Goal: Task Accomplishment & Management: Manage account settings

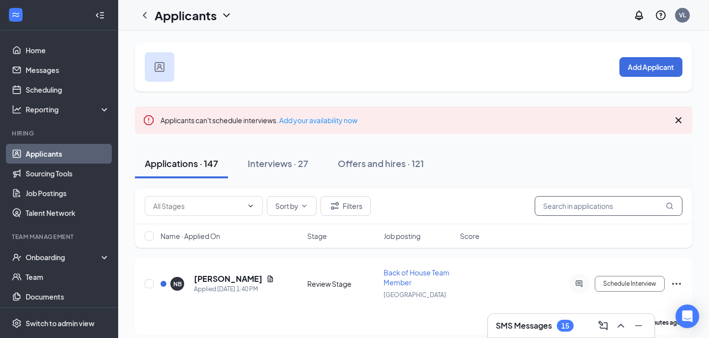
click at [560, 205] on input "text" at bounding box center [609, 206] width 148 height 20
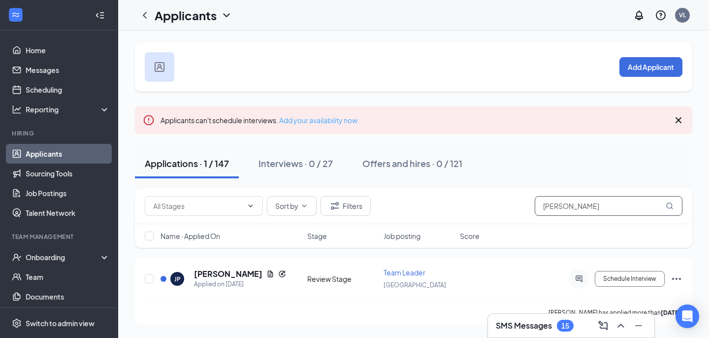
type input "[PERSON_NAME]"
click at [319, 120] on link "Add your availability now" at bounding box center [318, 120] width 78 height 9
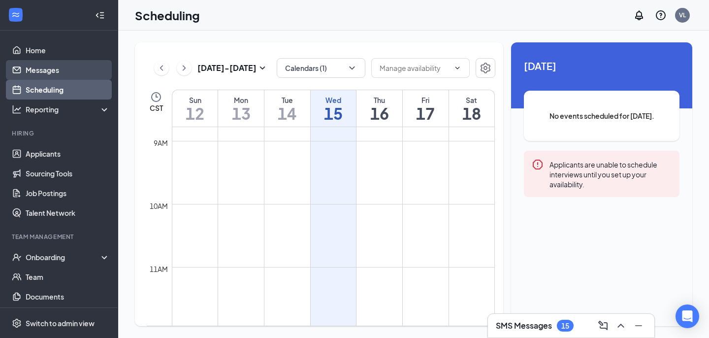
scroll to position [531, 0]
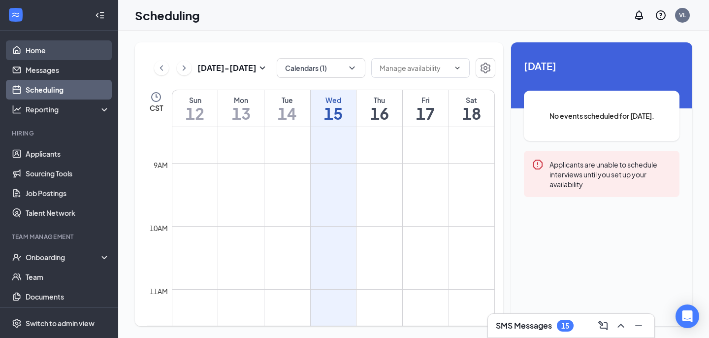
click at [34, 49] on link "Home" at bounding box center [68, 50] width 84 height 20
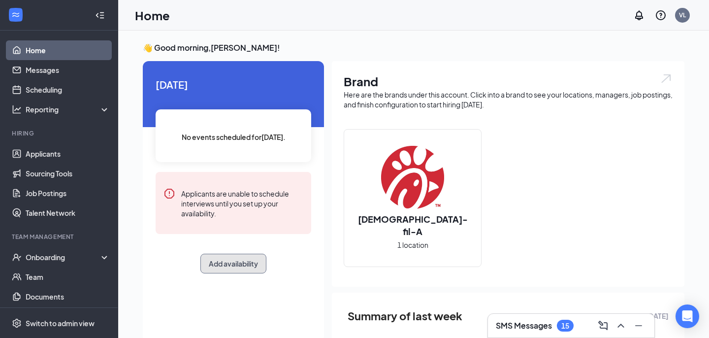
click at [242, 262] on button "Add availability" at bounding box center [233, 264] width 66 height 20
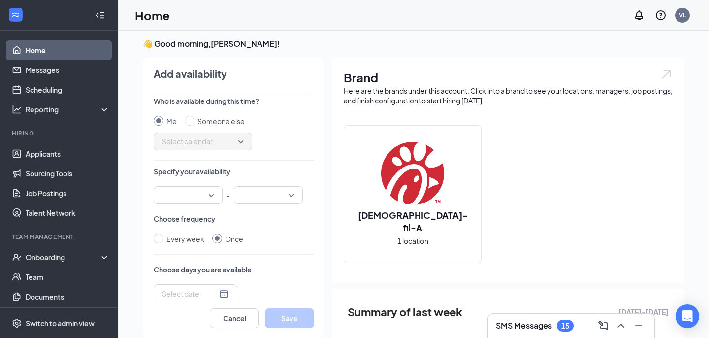
click at [210, 195] on div at bounding box center [188, 195] width 69 height 18
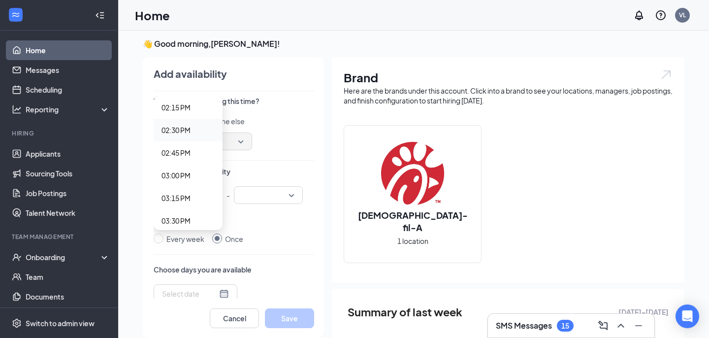
scroll to position [1285, 0]
click at [190, 123] on span "02:15 PM" at bounding box center [176, 117] width 29 height 11
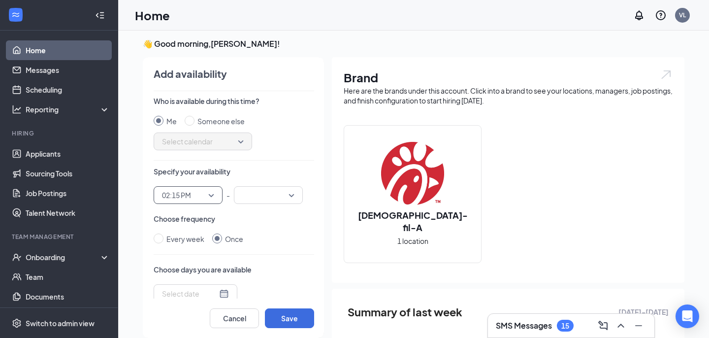
click at [288, 197] on input "search" at bounding box center [265, 195] width 50 height 17
click at [307, 185] on div "Specify your availability 02:15 PM 02:00 PM 02:15 PM 02:30 PM 12:00 AM 12:15 AM…" at bounding box center [234, 184] width 161 height 37
click at [290, 196] on input "search" at bounding box center [265, 195] width 50 height 17
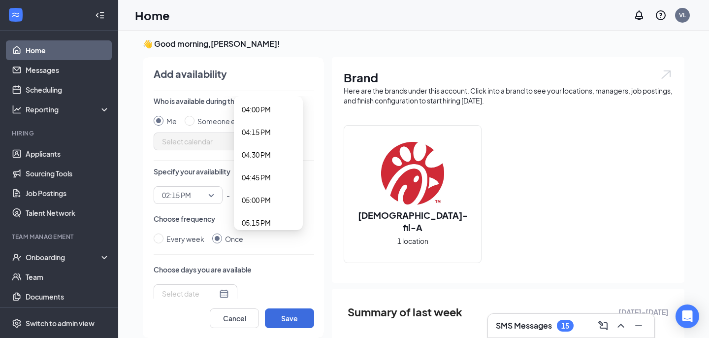
scroll to position [1400, 0]
click at [274, 184] on span "04:15 PM" at bounding box center [268, 183] width 53 height 11
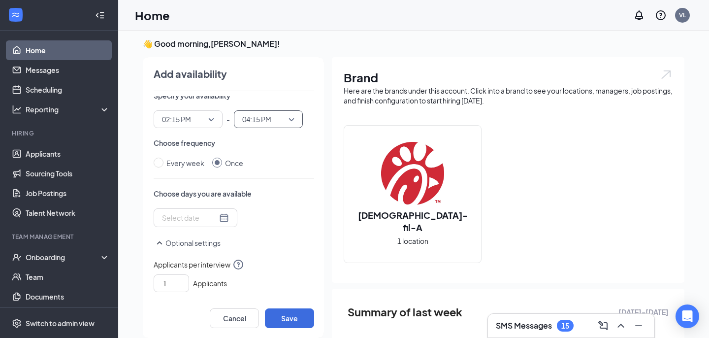
scroll to position [91, 0]
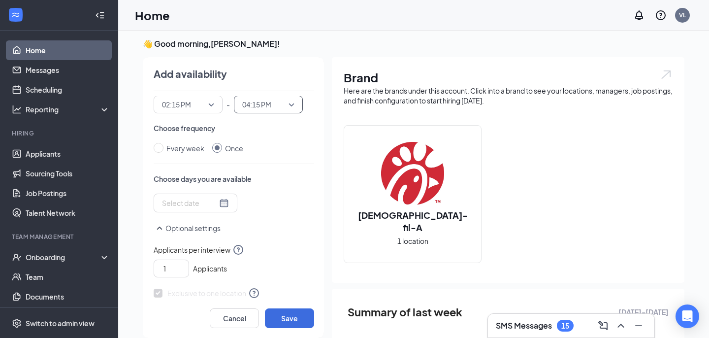
click at [215, 204] on div at bounding box center [195, 202] width 67 height 11
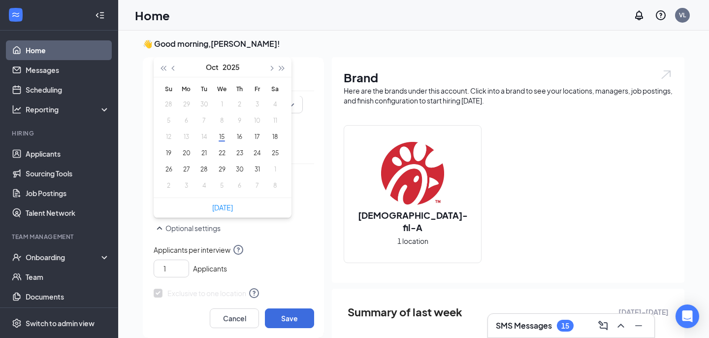
type input "[DATE]"
click at [190, 153] on button "20" at bounding box center [186, 153] width 18 height 10
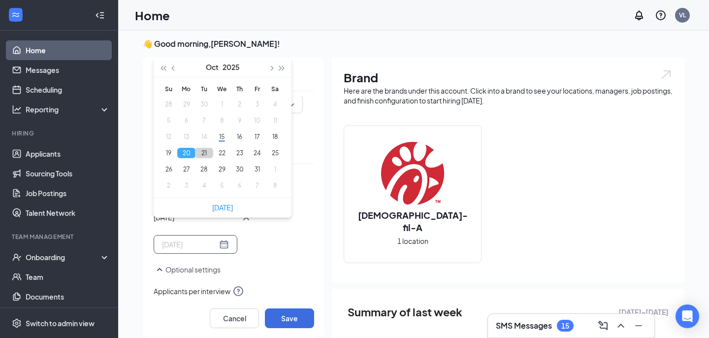
click at [199, 155] on button "21" at bounding box center [204, 153] width 18 height 10
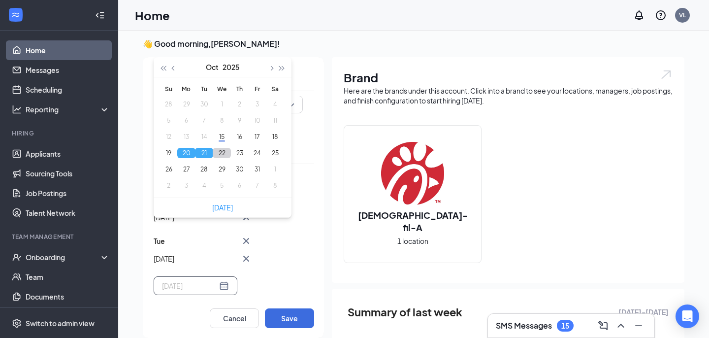
click at [221, 152] on button "22" at bounding box center [222, 153] width 18 height 10
type input "[DATE]"
click at [302, 161] on div "Who is available during this time? Me Someone else Select calendar Specify your…" at bounding box center [234, 197] width 161 height 202
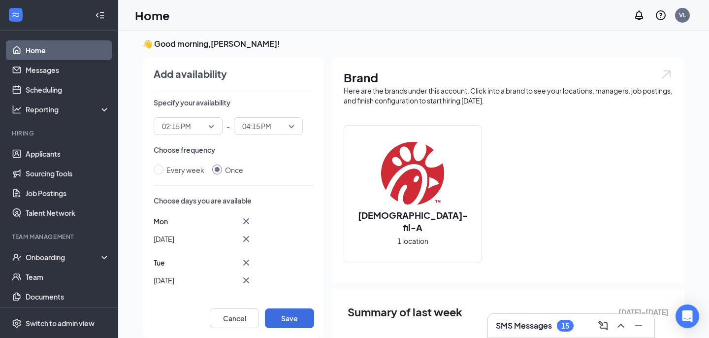
scroll to position [0, 0]
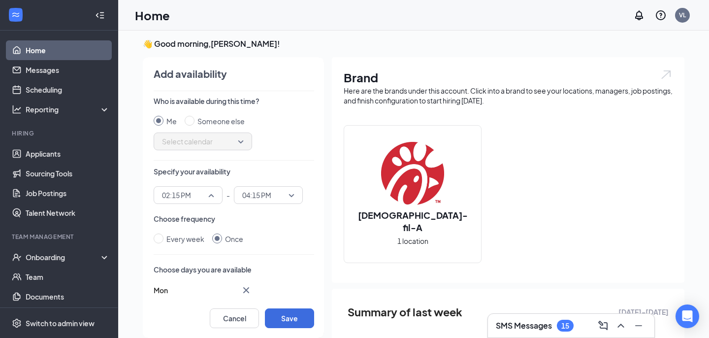
click at [212, 196] on span "02:15 PM" at bounding box center [188, 195] width 52 height 15
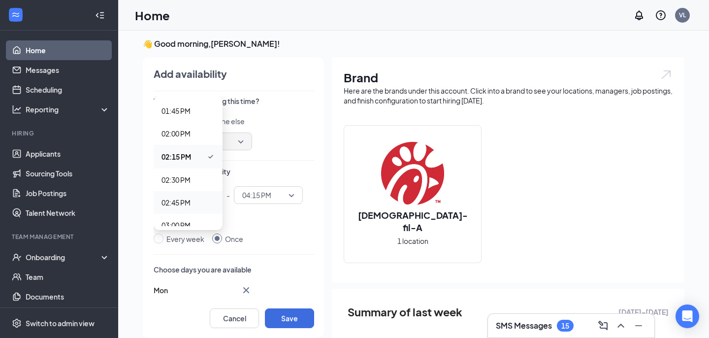
scroll to position [1245, 0]
click at [189, 135] on span "02:00 PM" at bounding box center [176, 134] width 29 height 11
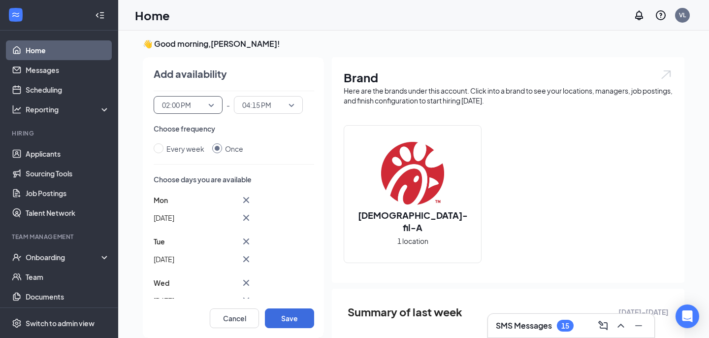
scroll to position [286, 0]
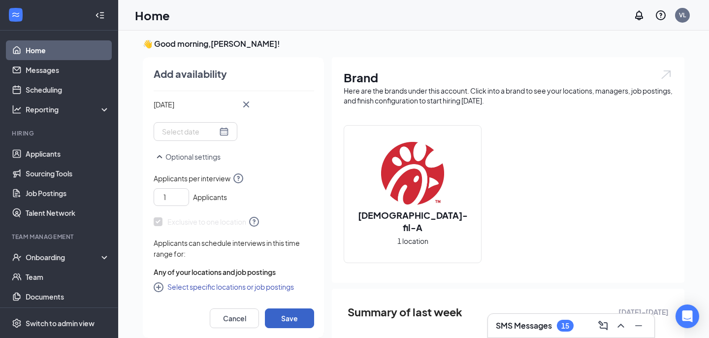
click at [287, 318] on button "Save" at bounding box center [289, 318] width 49 height 20
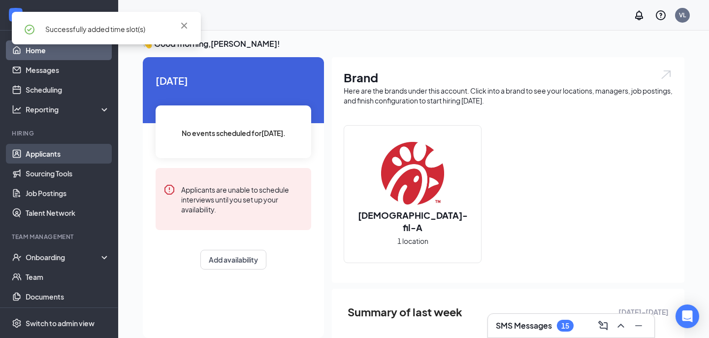
click at [67, 153] on link "Applicants" at bounding box center [68, 154] width 84 height 20
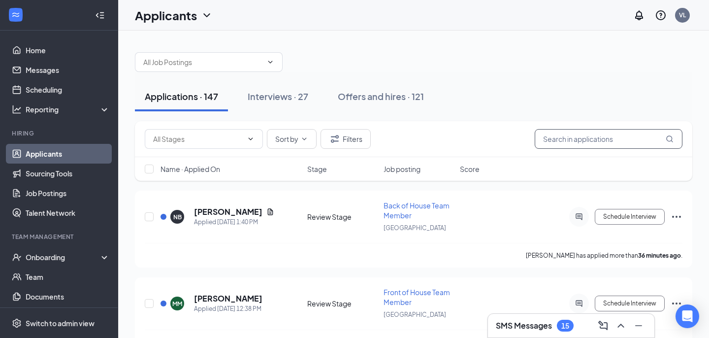
click at [579, 142] on input "text" at bounding box center [609, 139] width 148 height 20
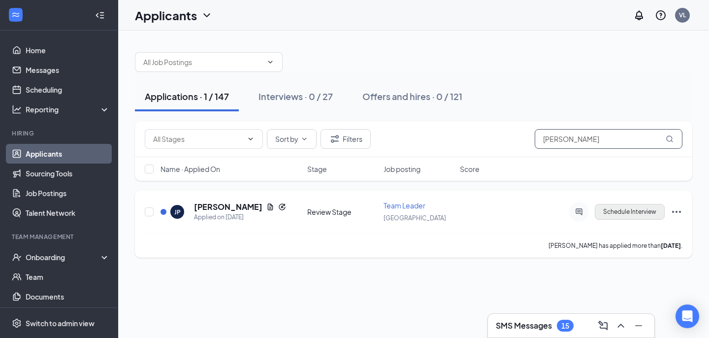
type input "[PERSON_NAME]"
click at [620, 216] on button "Schedule Interview" at bounding box center [630, 212] width 70 height 16
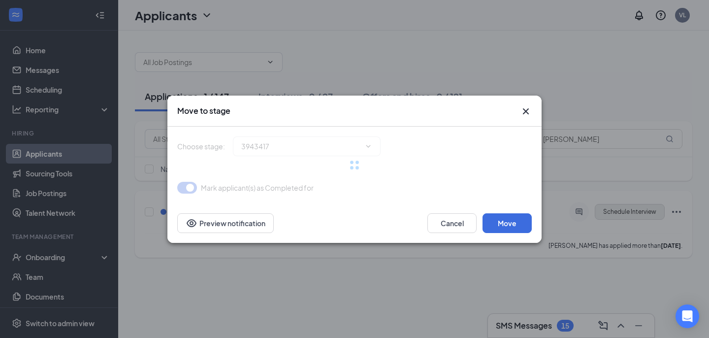
type input "Onsite Interview (next stage)"
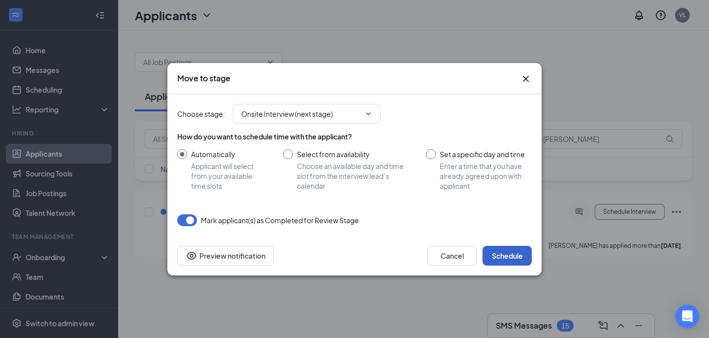
click at [507, 258] on button "Schedule" at bounding box center [507, 256] width 49 height 20
